Goal: Task Accomplishment & Management: Manage account settings

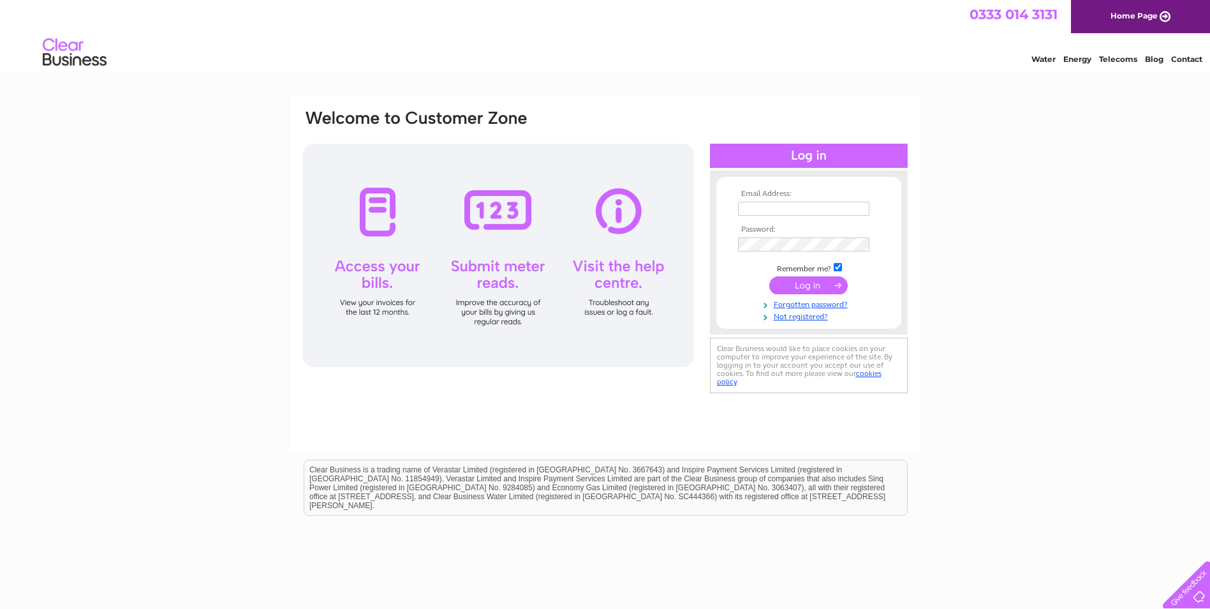
type input "helen@sweeneydrainage.co.uk"
click at [802, 285] on input "submit" at bounding box center [808, 285] width 78 height 18
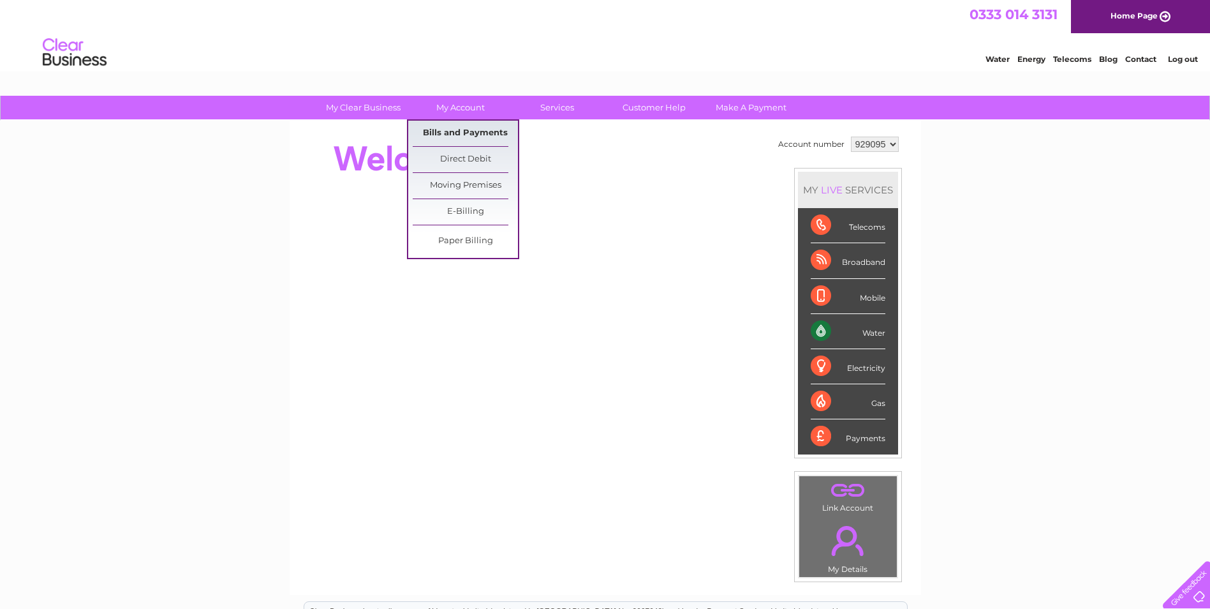
click at [477, 126] on link "Bills and Payments" at bounding box center [465, 134] width 105 height 26
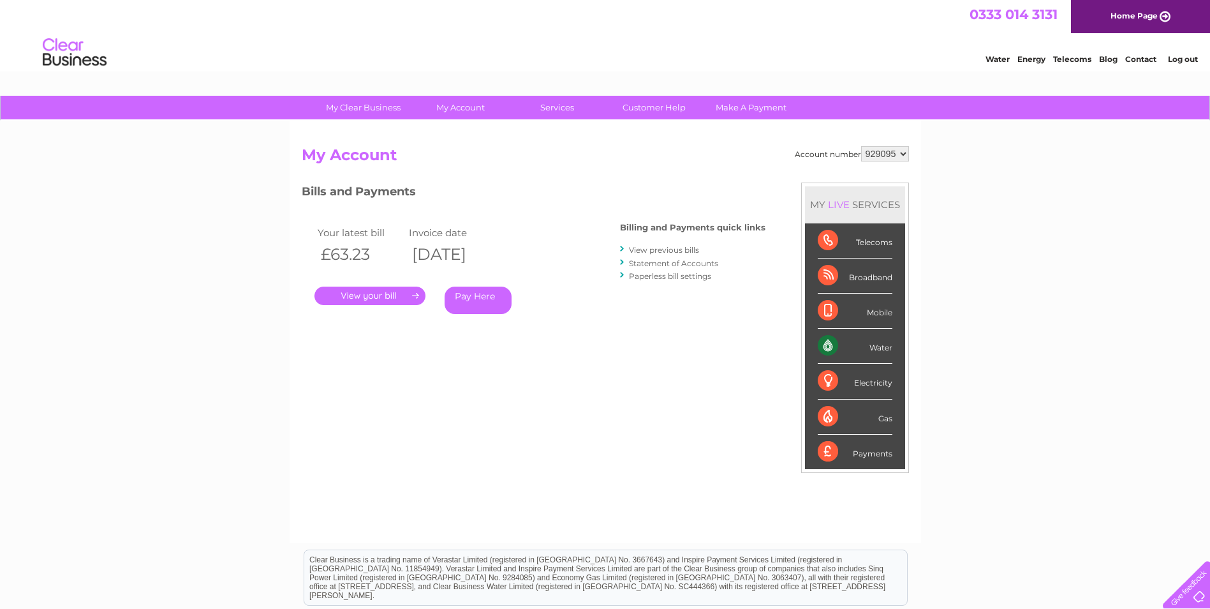
drag, startPoint x: 371, startPoint y: 256, endPoint x: 314, endPoint y: 229, distance: 62.8
click at [314, 229] on tbody "Your latest bill Invoice date £63.23 [DATE]" at bounding box center [406, 245] width 184 height 43
drag, startPoint x: 314, startPoint y: 229, endPoint x: 279, endPoint y: 207, distance: 41.0
click at [279, 207] on div "My Clear Business Login Details My Details My Preferences Link Account My Accou…" at bounding box center [605, 428] width 1210 height 665
click at [654, 248] on link "View previous bills" at bounding box center [664, 250] width 70 height 10
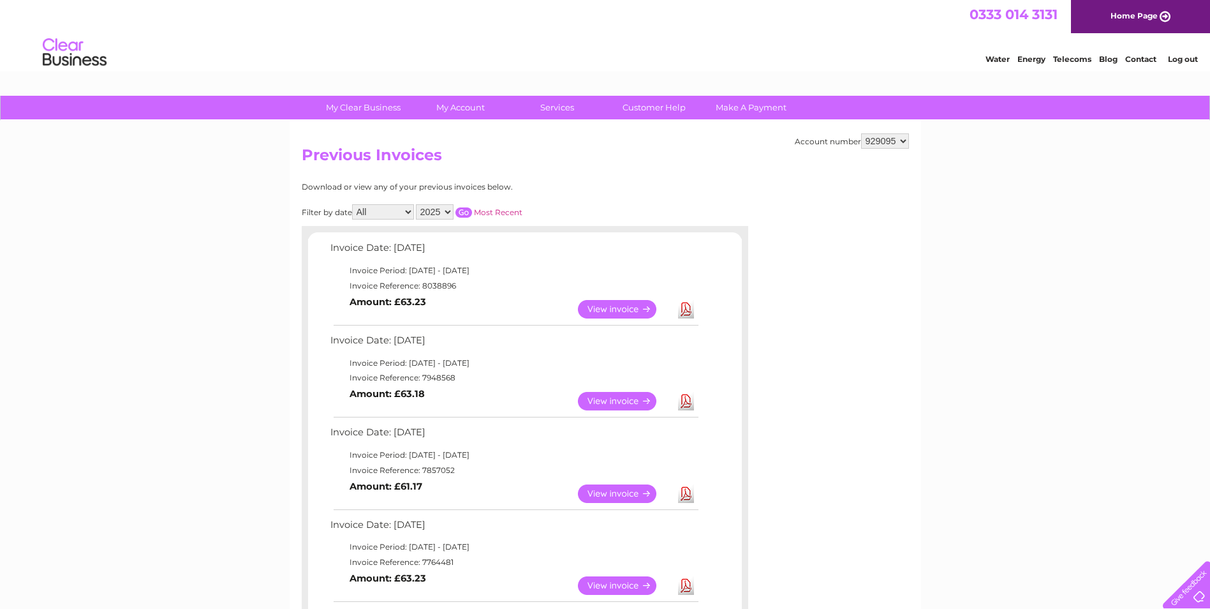
click at [582, 496] on link "View" at bounding box center [625, 493] width 94 height 18
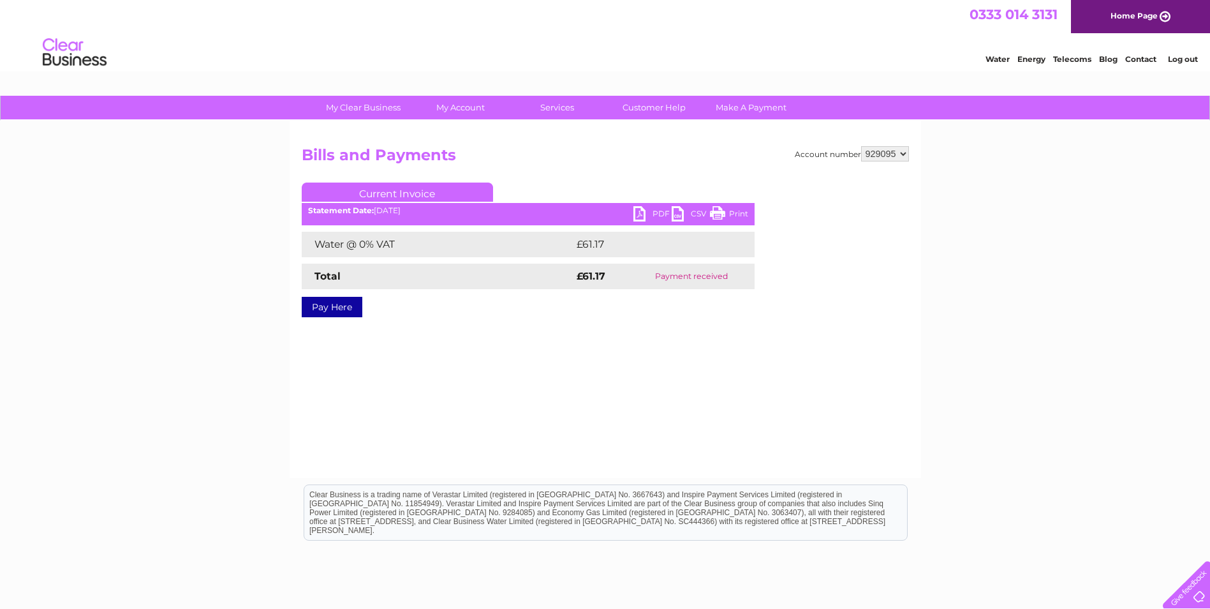
click at [647, 215] on link "PDF" at bounding box center [652, 215] width 38 height 18
